Goal: Obtain resource: Obtain resource

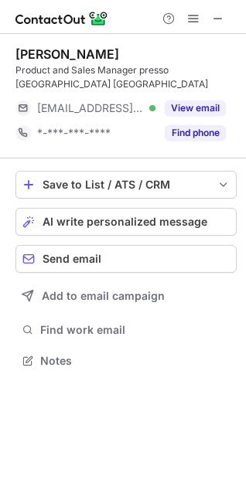
scroll to position [336, 246]
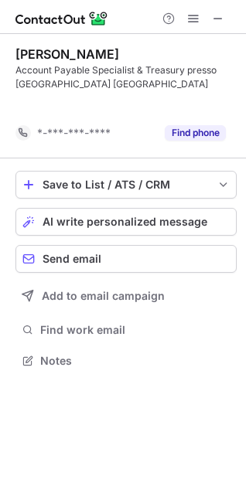
scroll to position [325, 246]
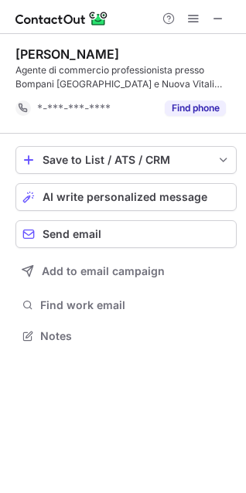
scroll to position [325, 246]
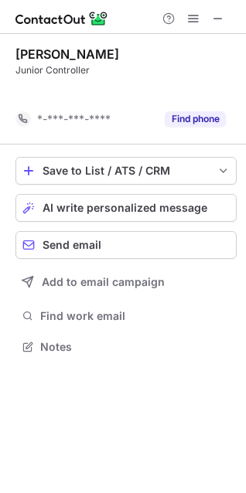
scroll to position [311, 246]
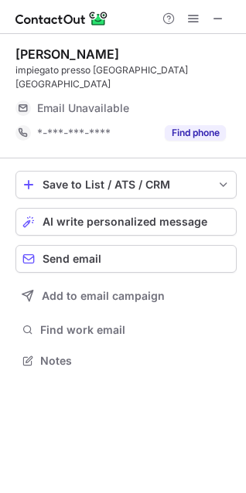
scroll to position [336, 246]
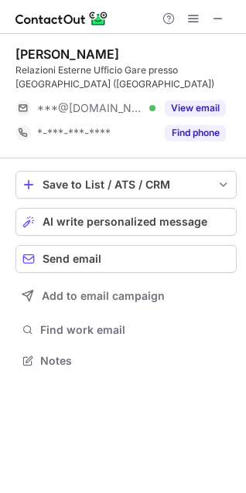
scroll to position [350, 246]
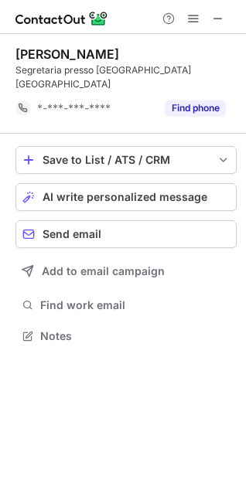
scroll to position [311, 246]
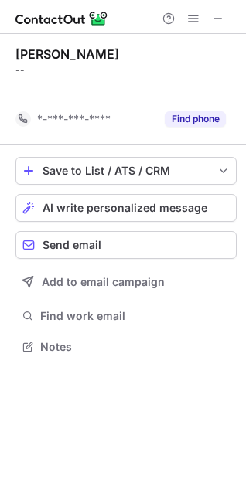
scroll to position [311, 246]
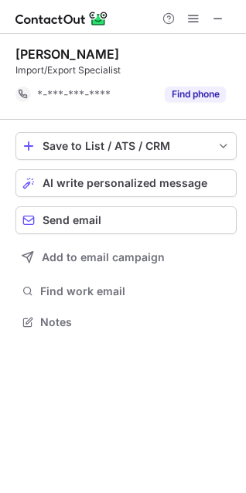
scroll to position [311, 246]
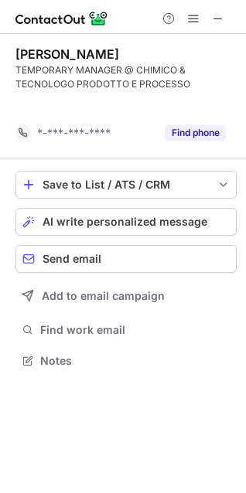
scroll to position [325, 246]
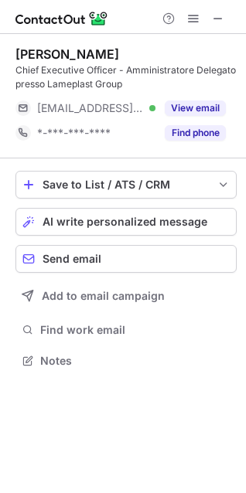
scroll to position [350, 246]
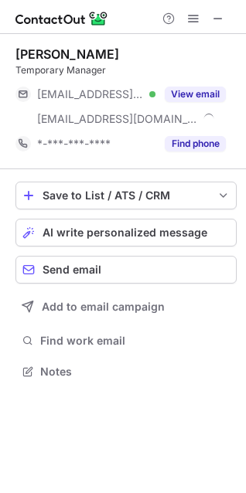
scroll to position [361, 246]
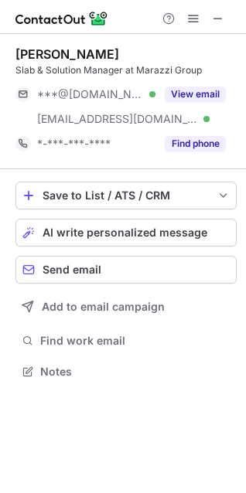
scroll to position [361, 246]
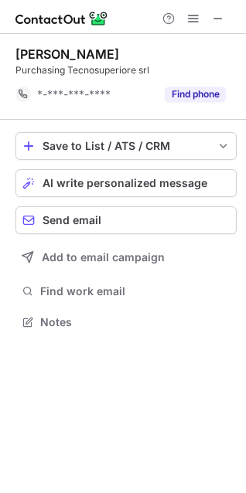
scroll to position [311, 246]
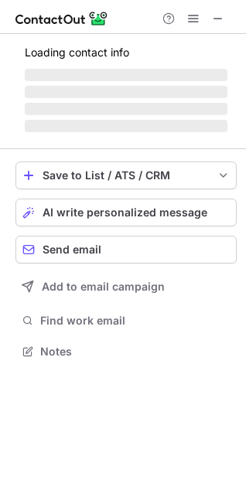
scroll to position [336, 246]
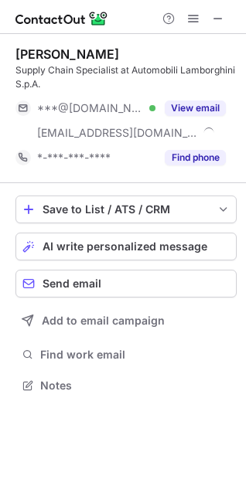
scroll to position [375, 246]
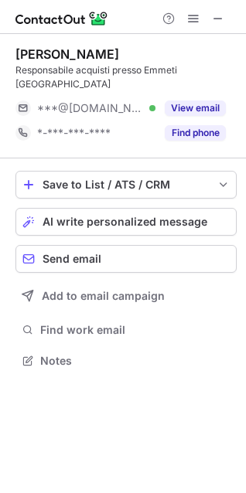
scroll to position [336, 246]
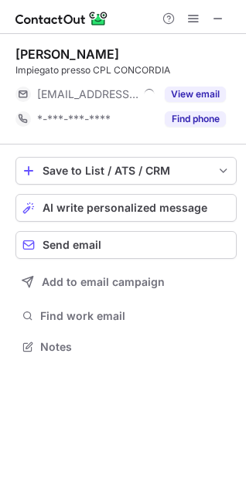
scroll to position [336, 246]
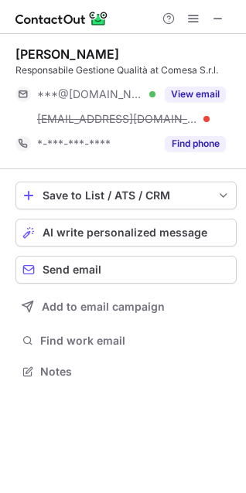
scroll to position [361, 246]
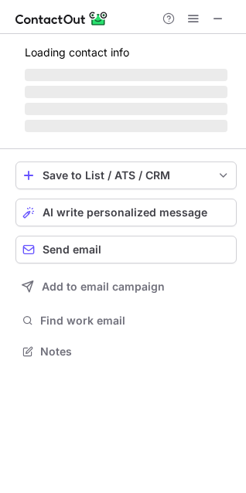
scroll to position [361, 246]
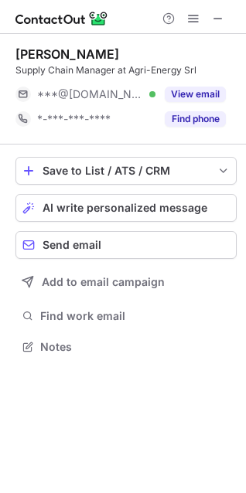
scroll to position [336, 246]
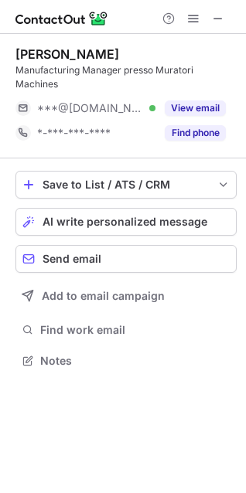
scroll to position [350, 246]
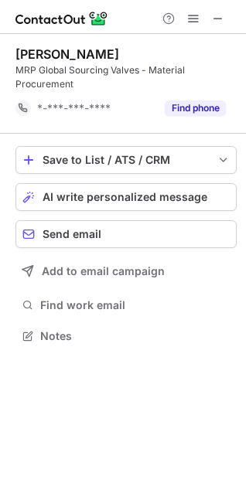
scroll to position [325, 246]
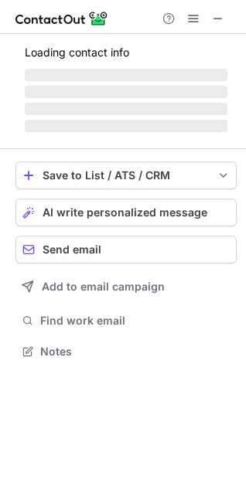
scroll to position [336, 246]
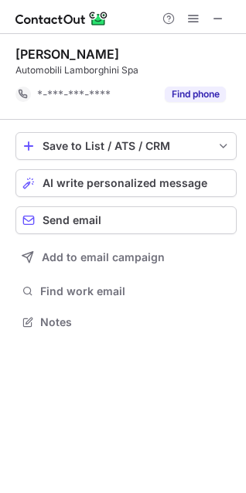
scroll to position [311, 246]
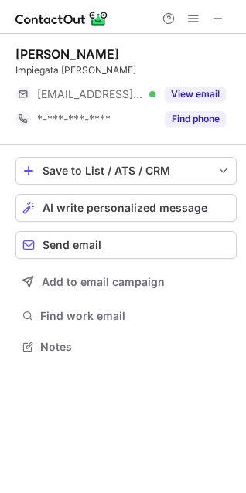
scroll to position [336, 246]
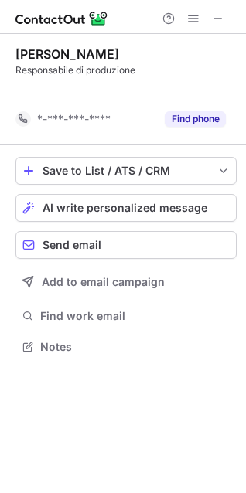
scroll to position [311, 246]
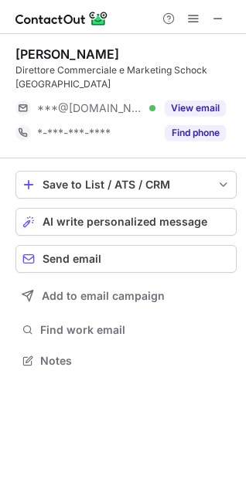
scroll to position [336, 246]
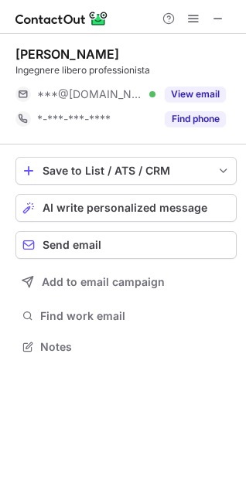
scroll to position [336, 246]
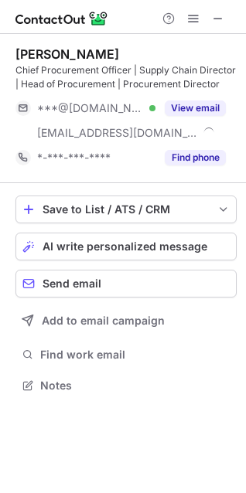
scroll to position [375, 246]
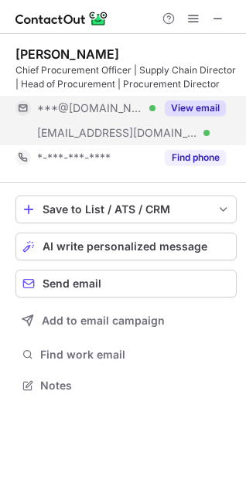
click at [199, 109] on button "View email" at bounding box center [195, 107] width 61 height 15
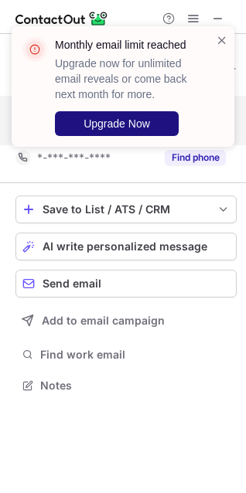
click at [151, 133] on button "Upgrade Now" at bounding box center [117, 123] width 124 height 25
click at [115, 130] on span "Upgrade Now" at bounding box center [116, 123] width 66 height 12
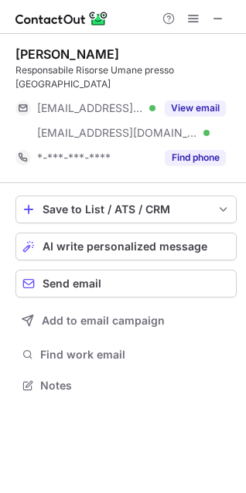
scroll to position [375, 246]
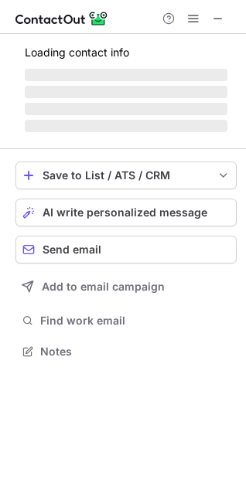
scroll to position [350, 246]
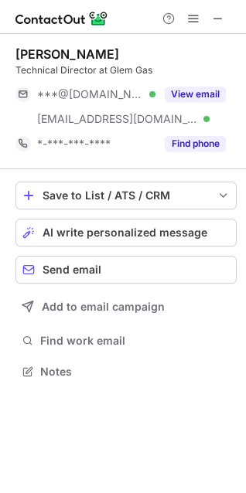
scroll to position [361, 246]
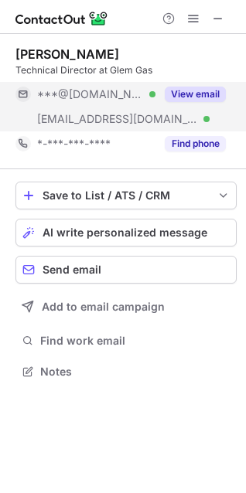
click at [195, 93] on button "View email" at bounding box center [195, 94] width 61 height 15
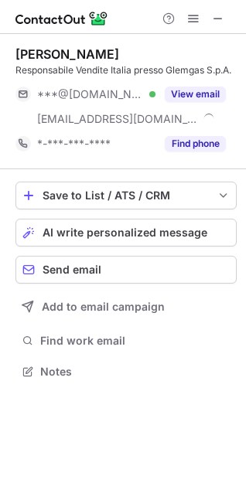
scroll to position [361, 246]
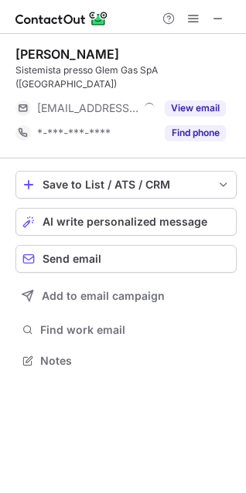
scroll to position [336, 246]
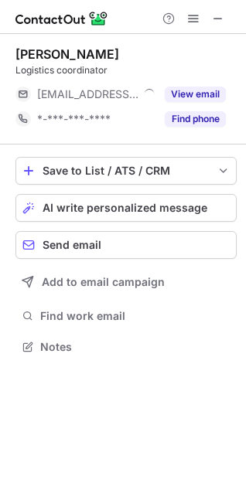
scroll to position [336, 246]
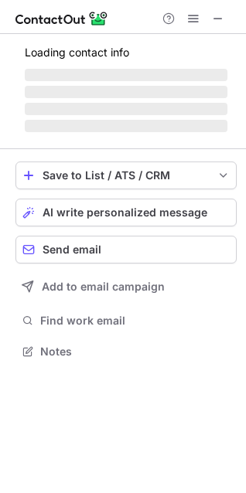
scroll to position [336, 246]
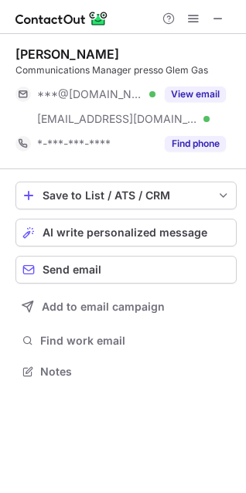
scroll to position [361, 246]
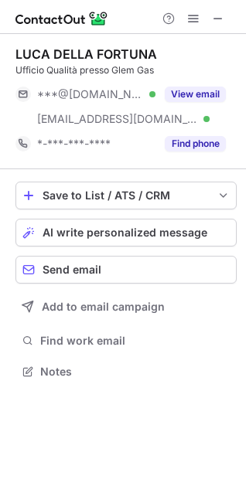
scroll to position [361, 246]
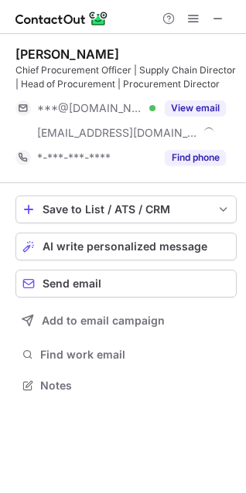
scroll to position [375, 246]
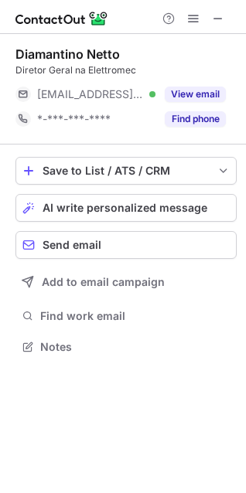
scroll to position [336, 246]
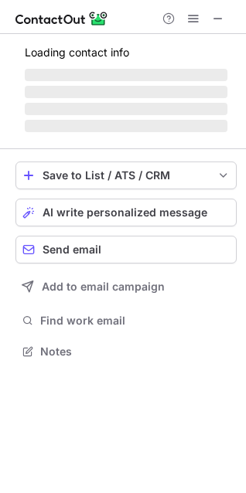
scroll to position [336, 246]
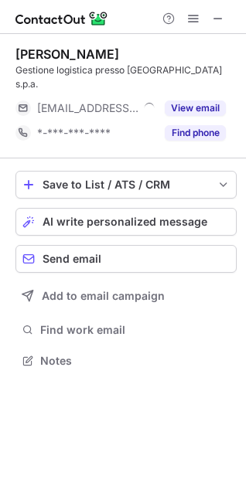
scroll to position [336, 246]
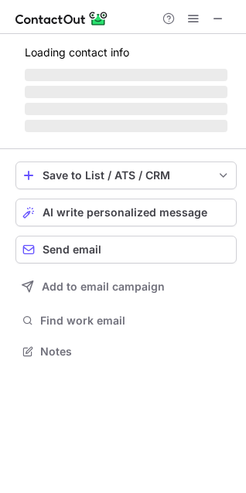
scroll to position [341, 246]
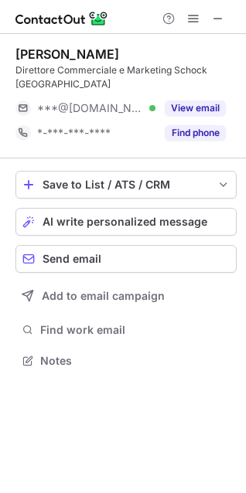
scroll to position [336, 246]
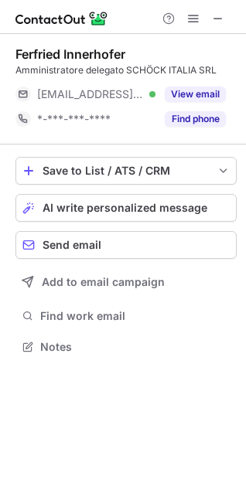
scroll to position [336, 246]
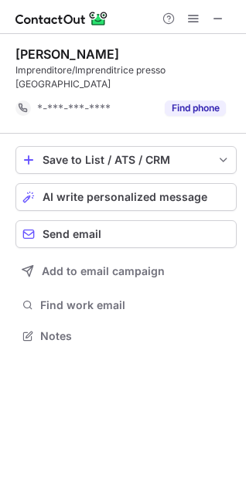
scroll to position [311, 246]
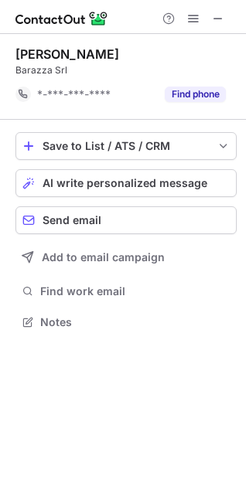
scroll to position [311, 246]
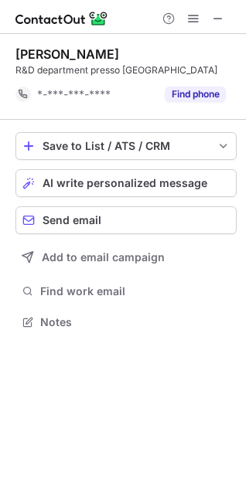
scroll to position [311, 246]
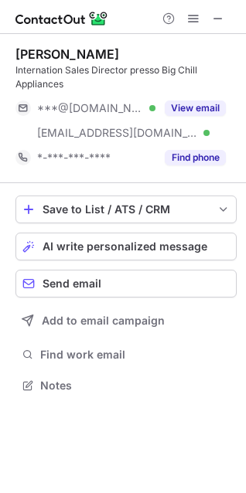
scroll to position [375, 246]
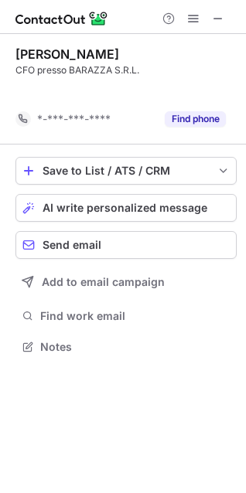
scroll to position [311, 246]
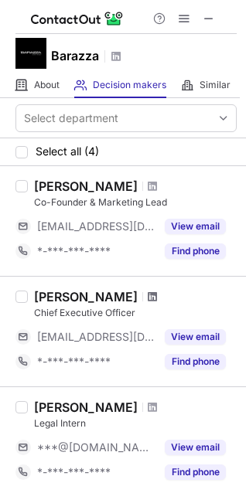
click at [156, 295] on span at bounding box center [152, 296] width 9 height 12
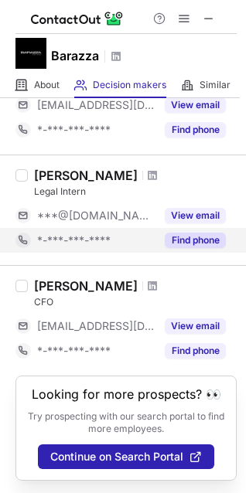
scroll to position [246, 0]
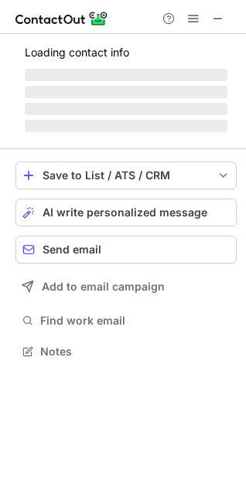
scroll to position [336, 246]
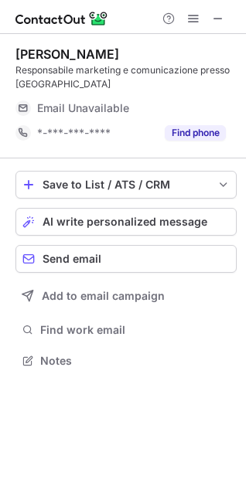
scroll to position [350, 246]
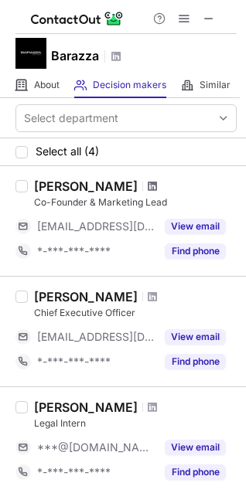
click at [148, 185] on span at bounding box center [152, 186] width 9 height 12
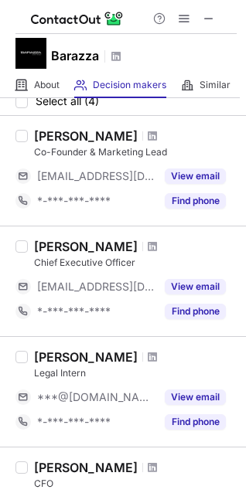
scroll to position [77, 0]
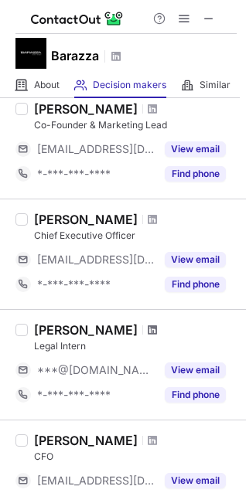
click at [148, 331] on span at bounding box center [152, 330] width 9 height 12
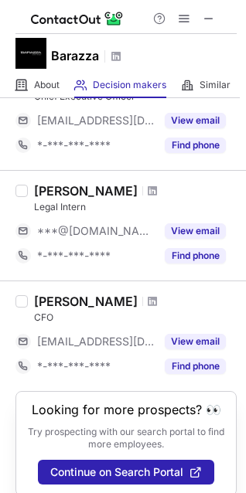
scroll to position [232, 0]
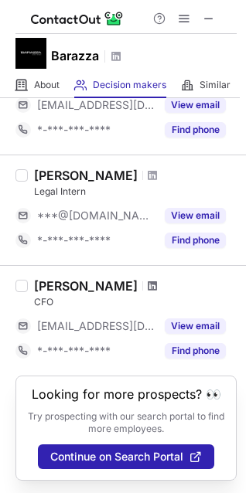
click at [157, 287] on span at bounding box center [152, 286] width 9 height 12
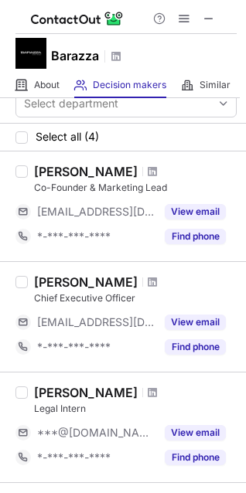
scroll to position [0, 0]
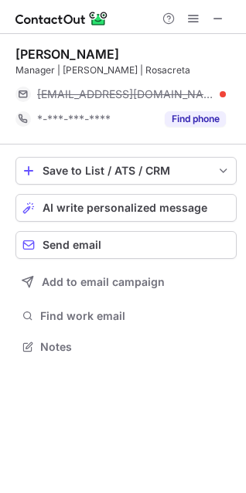
scroll to position [336, 246]
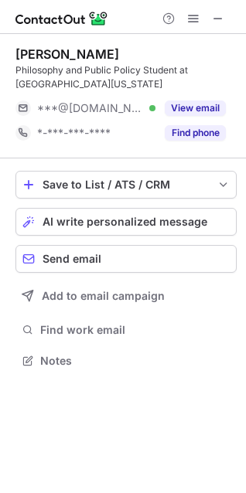
scroll to position [350, 246]
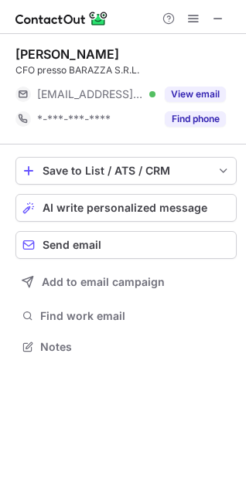
scroll to position [336, 246]
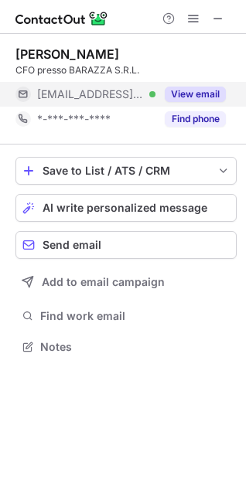
click at [185, 91] on button "View email" at bounding box center [195, 94] width 61 height 15
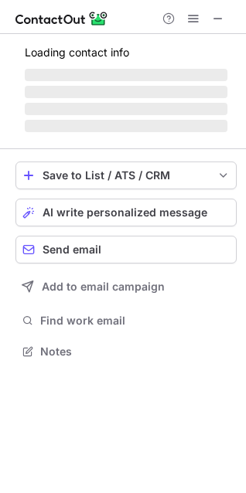
scroll to position [350, 246]
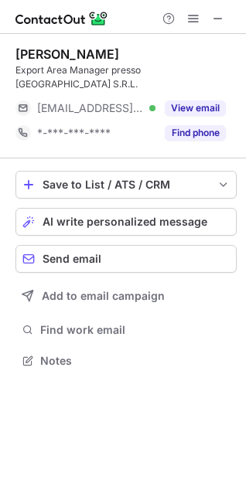
scroll to position [336, 246]
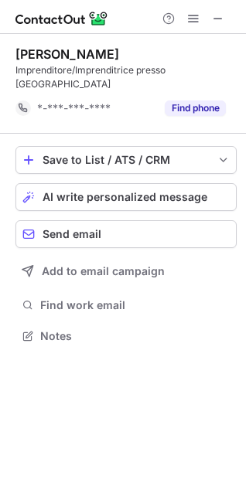
scroll to position [311, 246]
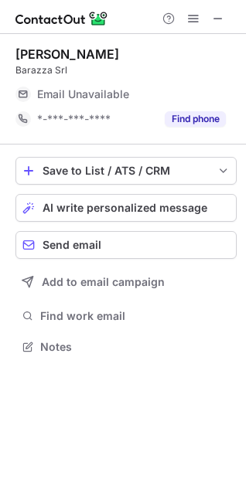
scroll to position [336, 246]
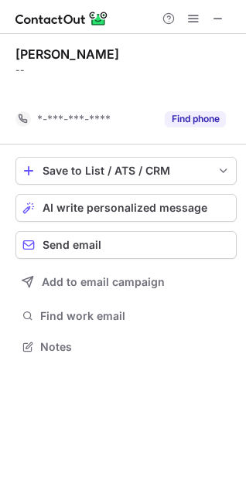
scroll to position [311, 246]
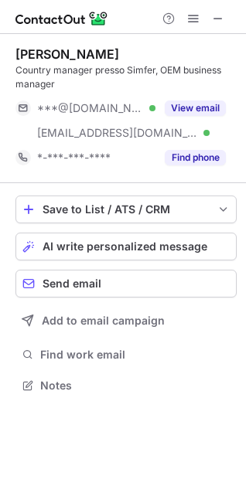
scroll to position [375, 246]
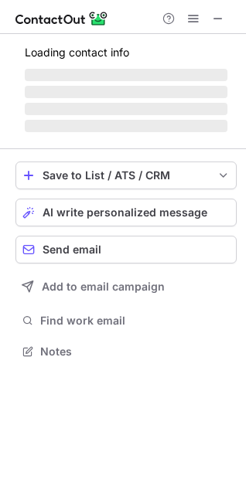
scroll to position [336, 246]
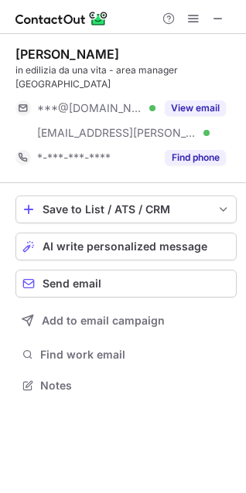
scroll to position [361, 246]
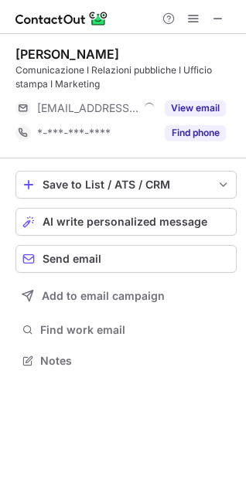
scroll to position [350, 246]
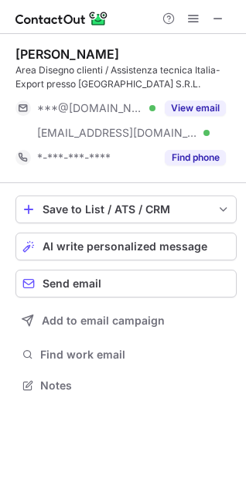
scroll to position [375, 246]
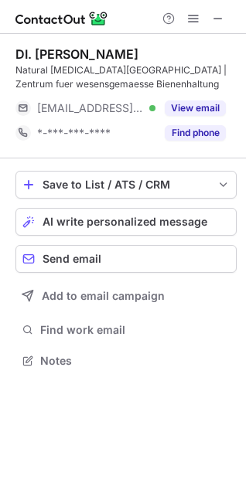
scroll to position [350, 246]
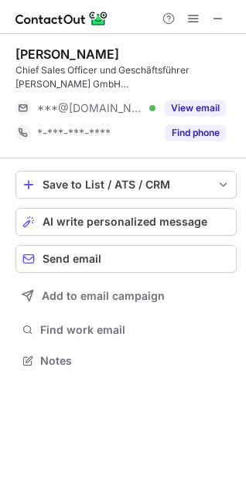
scroll to position [350, 246]
